Goal: Find specific page/section: Find specific page/section

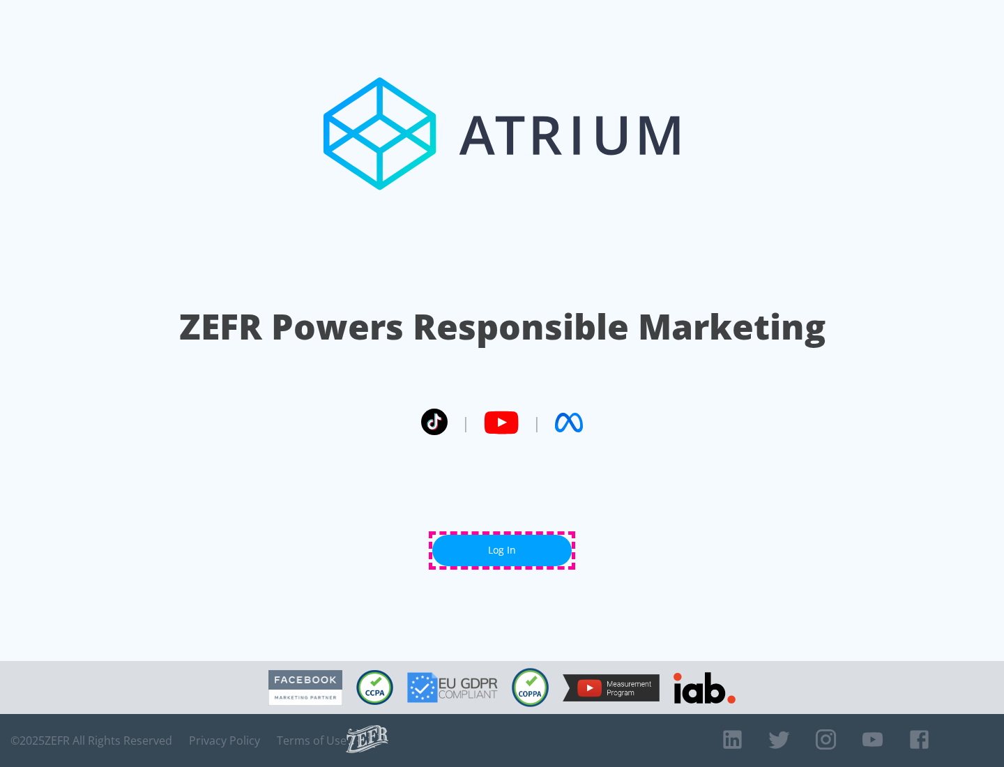
click at [502, 550] on link "Log In" at bounding box center [501, 550] width 139 height 31
